Goal: Information Seeking & Learning: Understand process/instructions

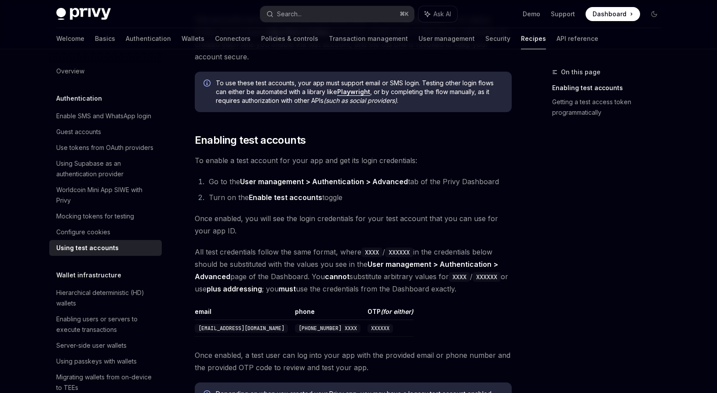
scroll to position [101, 0]
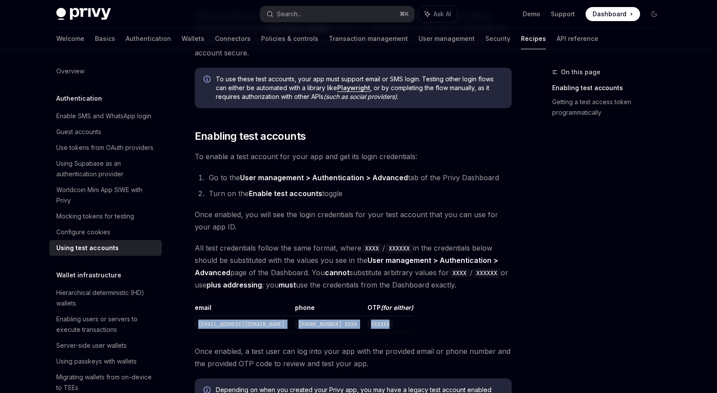
drag, startPoint x: 196, startPoint y: 326, endPoint x: 385, endPoint y: 325, distance: 189.4
click at [385, 325] on table "email phone OTP (for either) [EMAIL_ADDRESS][DOMAIN_NAME] [PHONE_NUMBER] XXXX X…" at bounding box center [353, 317] width 317 height 29
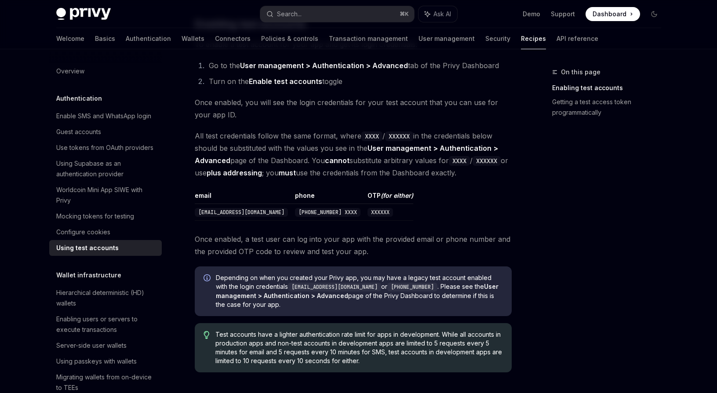
scroll to position [292, 0]
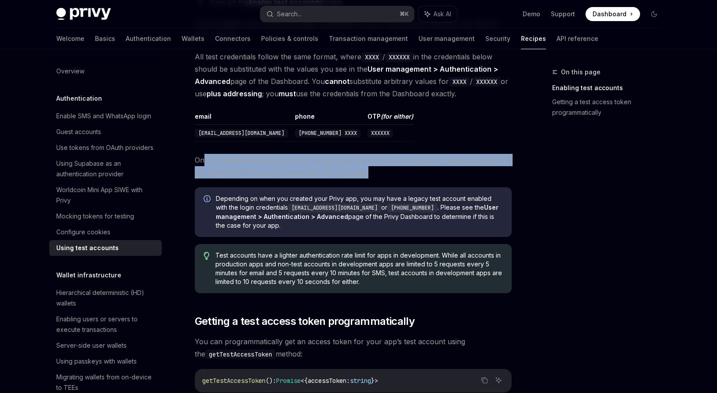
drag, startPoint x: 205, startPoint y: 156, endPoint x: 385, endPoint y: 171, distance: 179.9
click at [385, 171] on span "Once enabled, a test user can log into your app with the provided email or phon…" at bounding box center [353, 166] width 317 height 25
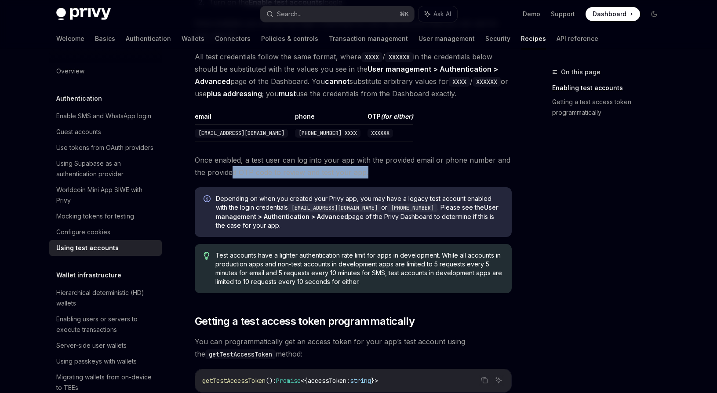
drag, startPoint x: 233, startPoint y: 171, endPoint x: 379, endPoint y: 174, distance: 146.4
click at [379, 174] on span "Once enabled, a test user can log into your app with the provided email or phon…" at bounding box center [353, 166] width 317 height 25
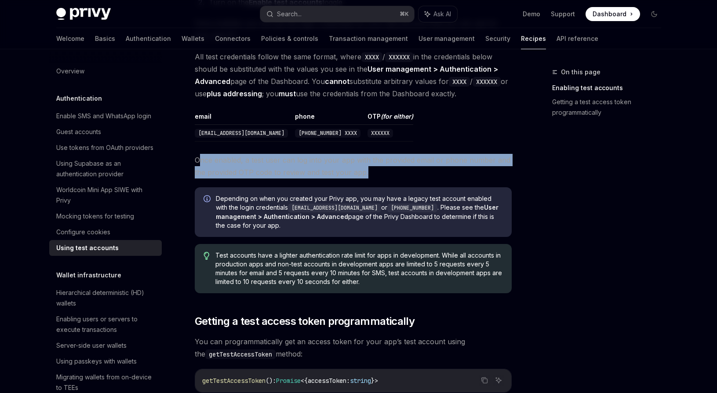
drag, startPoint x: 199, startPoint y: 160, endPoint x: 397, endPoint y: 174, distance: 198.7
click at [397, 174] on span "Once enabled, a test user can log into your app with the provided email or phon…" at bounding box center [353, 166] width 317 height 25
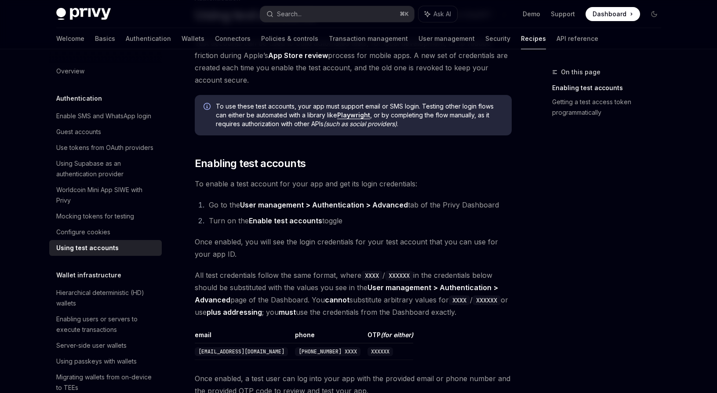
scroll to position [0, 0]
